Goal: Find specific page/section

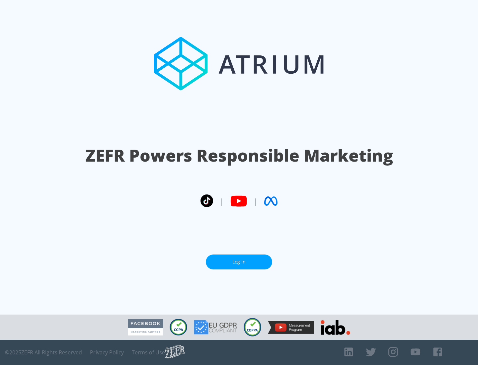
click at [239, 262] on link "Log In" at bounding box center [239, 261] width 66 height 15
